Goal: Task Accomplishment & Management: Manage account settings

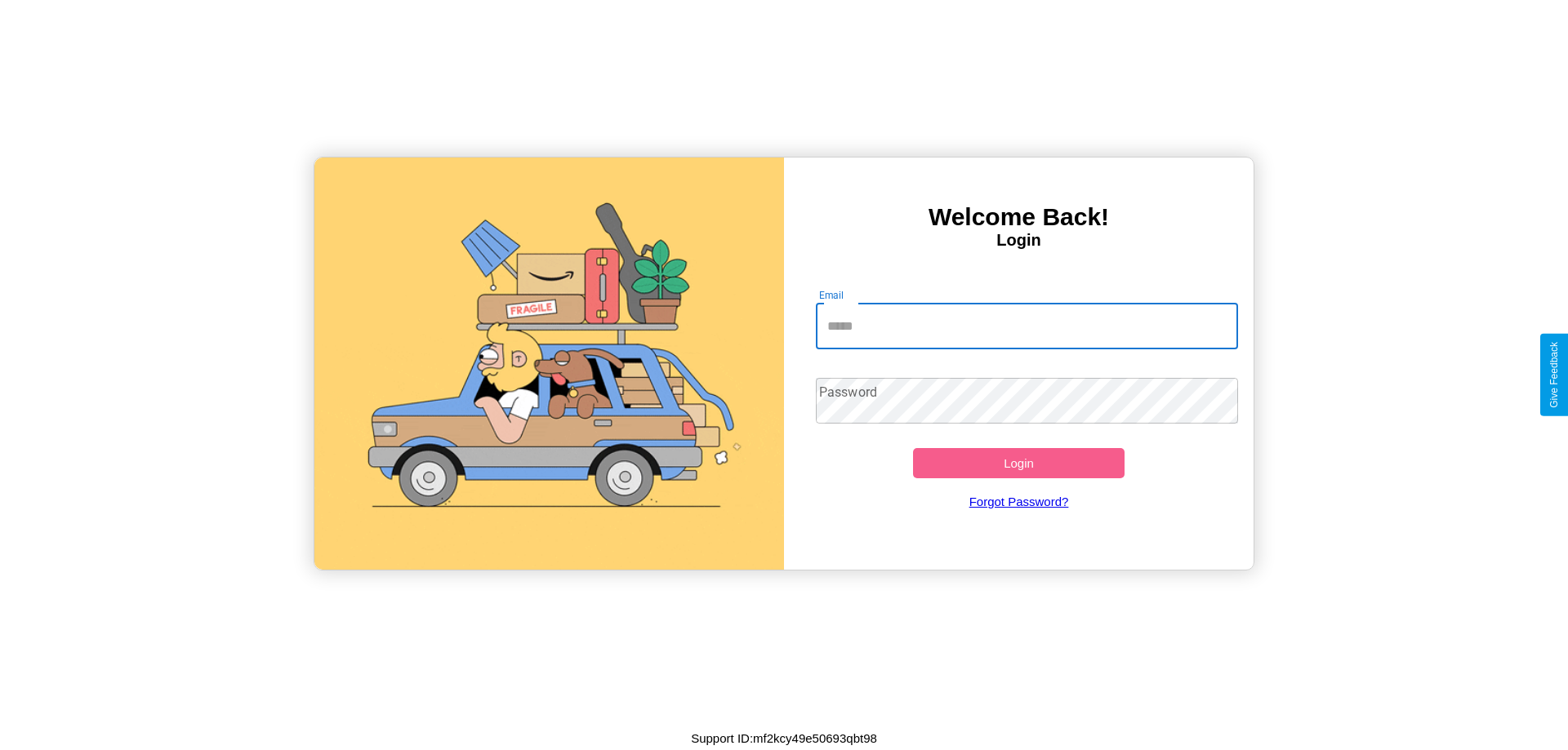
click at [1027, 326] on input "Email" at bounding box center [1027, 326] width 423 height 45
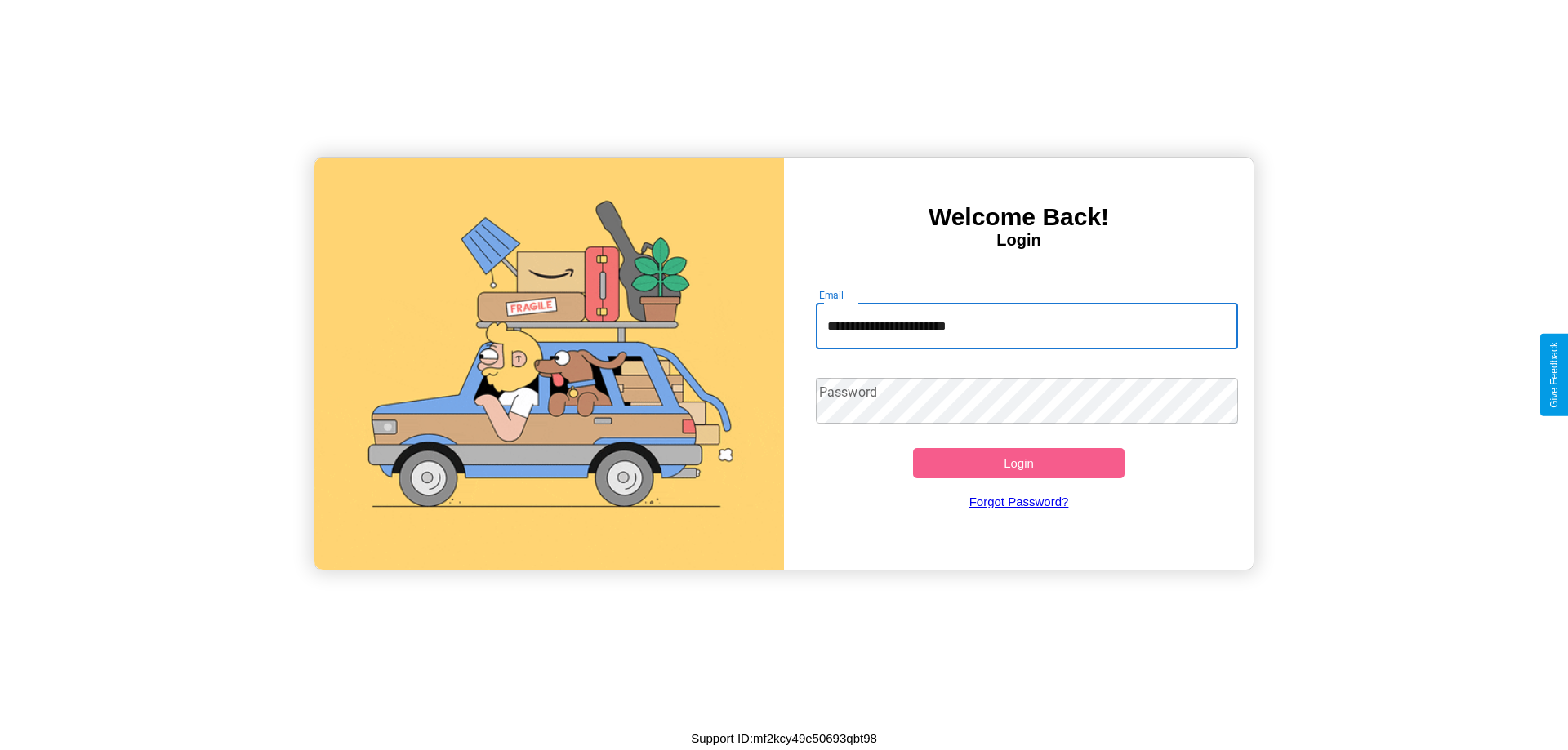
type input "**********"
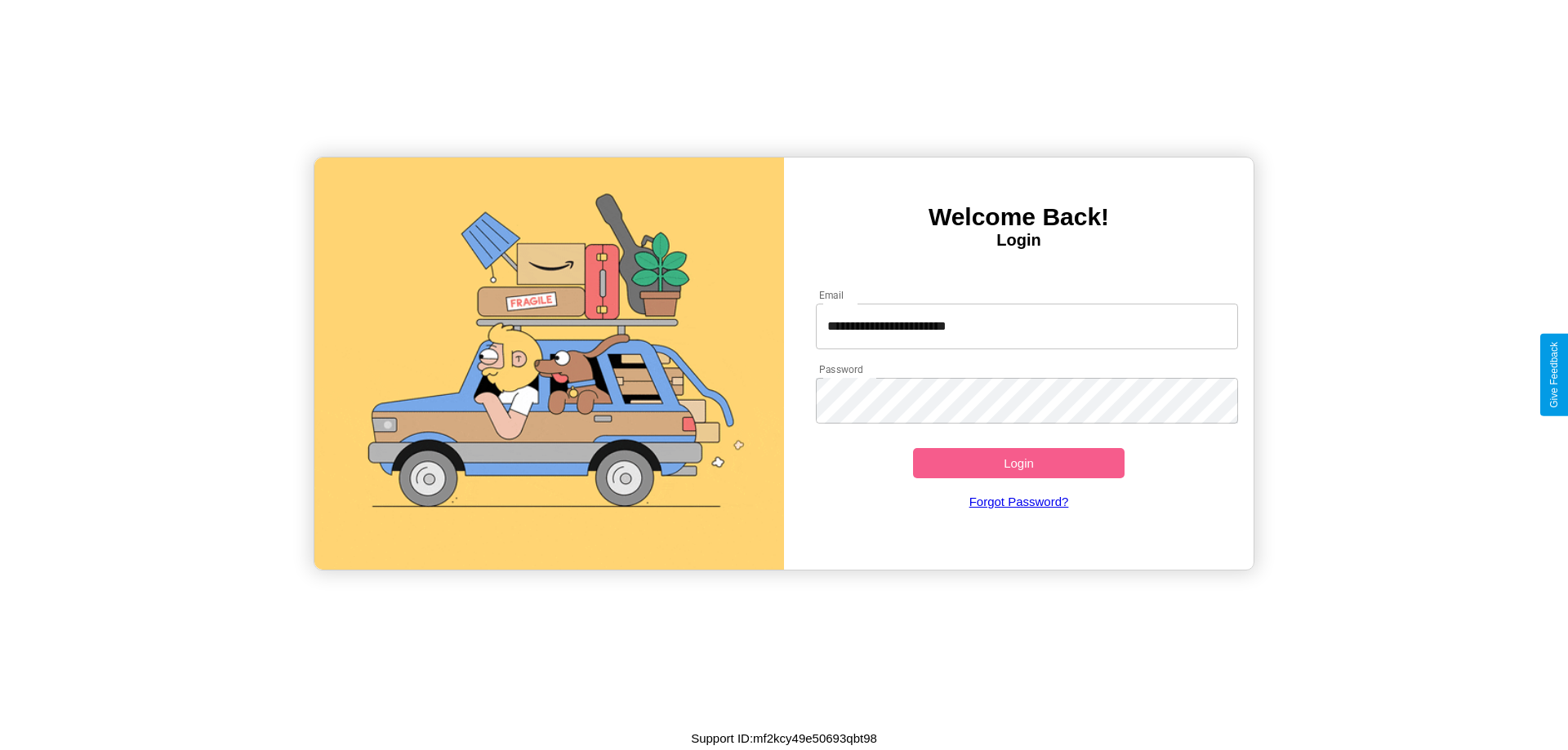
click at [1018, 463] on button "Login" at bounding box center [1018, 463] width 212 height 30
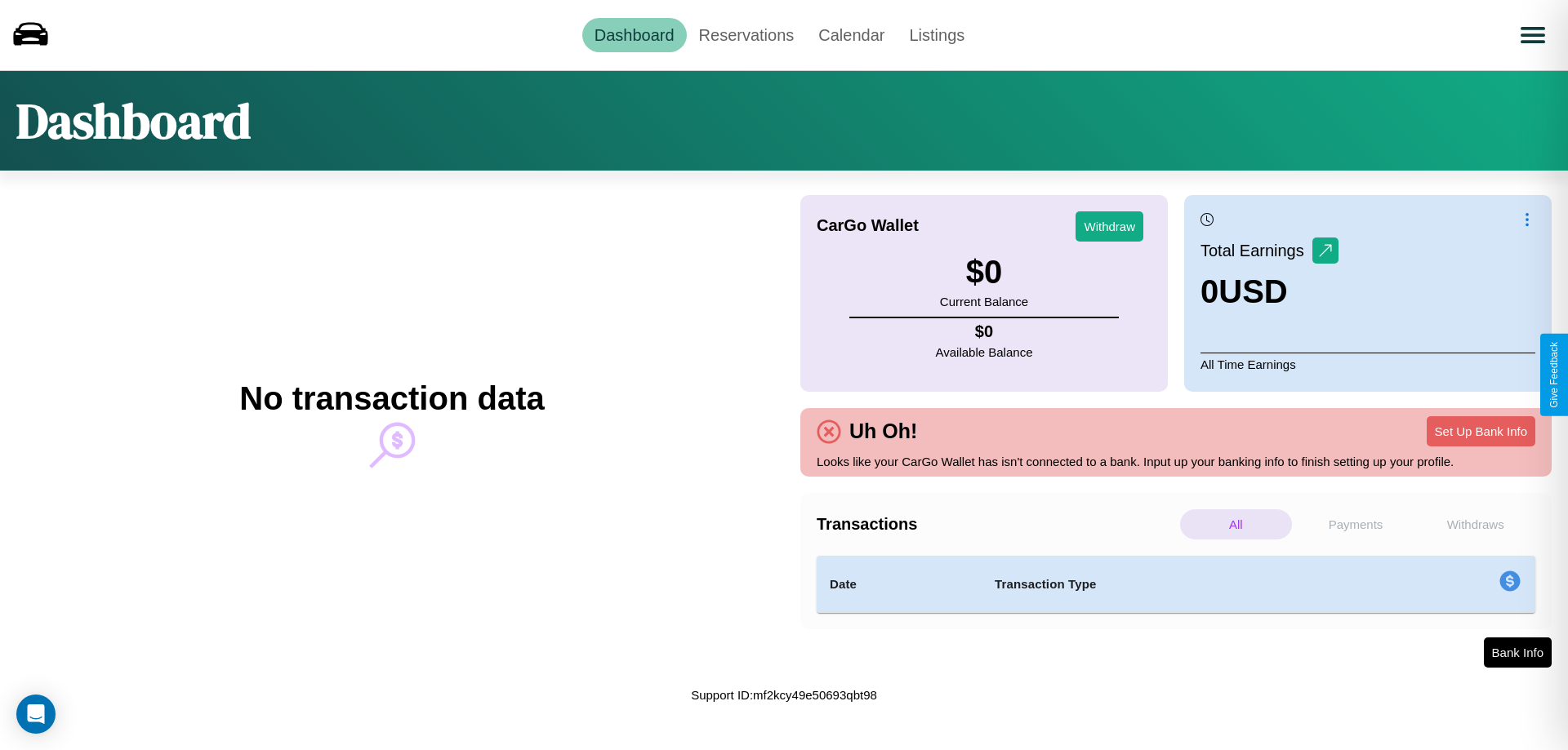
click at [1475, 524] on p "Withdraws" at bounding box center [1475, 524] width 112 height 30
click at [1355, 524] on p "Payments" at bounding box center [1355, 524] width 112 height 30
click at [746, 34] on link "Reservations" at bounding box center [747, 34] width 120 height 34
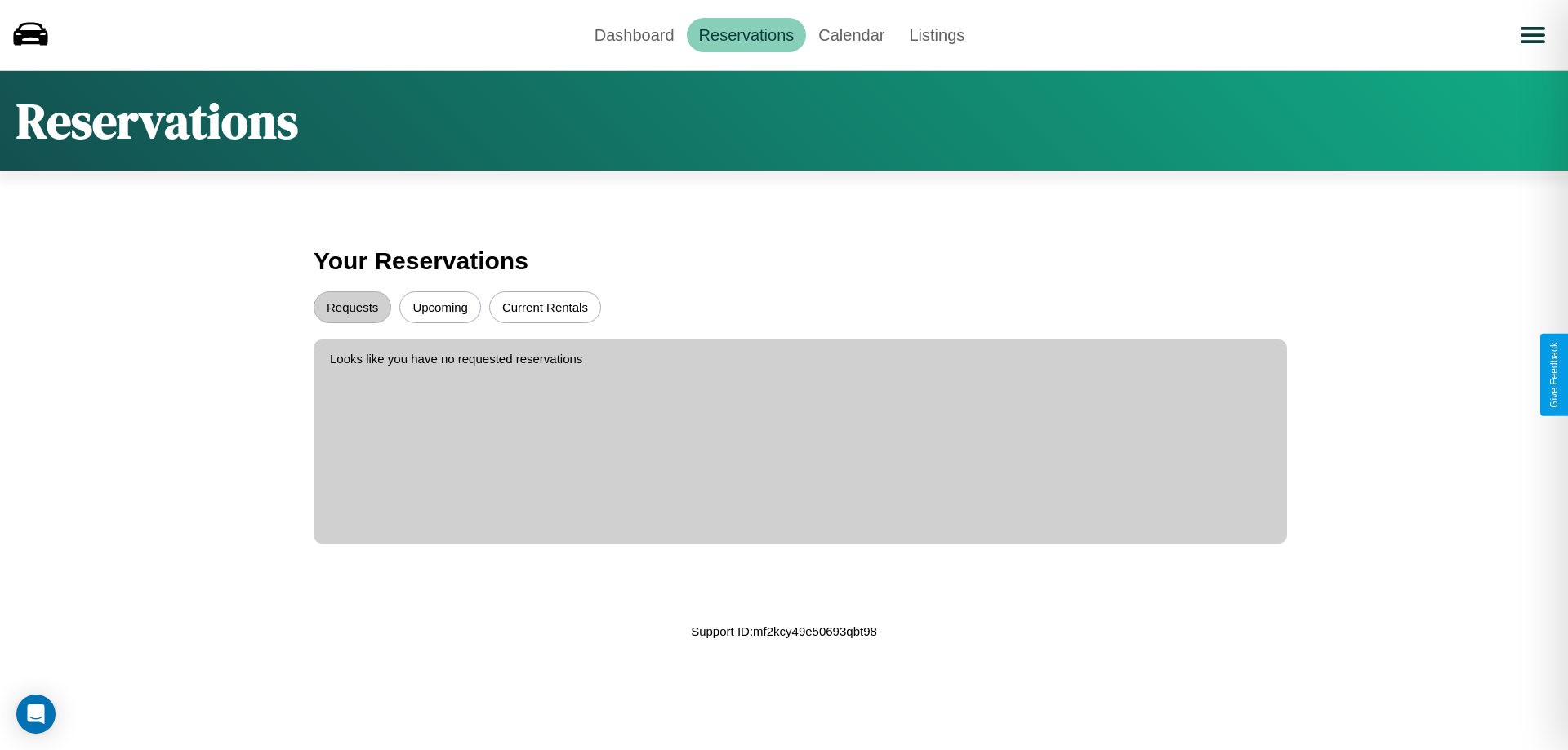
click at [440, 307] on button "Upcoming" at bounding box center [440, 307] width 81 height 31
click at [352, 307] on button "Requests" at bounding box center [352, 307] width 78 height 31
